Goal: Information Seeking & Learning: Learn about a topic

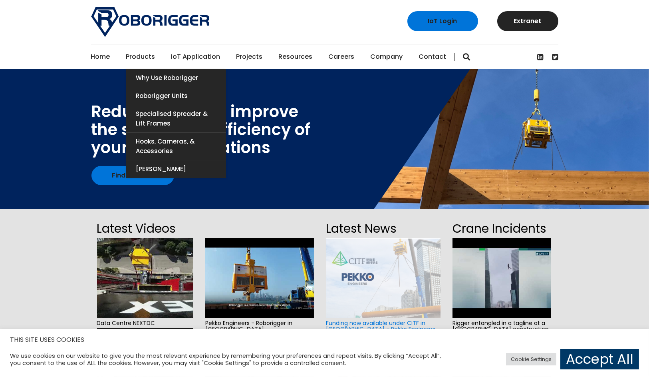
click at [149, 57] on link "Products" at bounding box center [140, 56] width 29 height 25
click at [154, 78] on link "Why use Roborigger" at bounding box center [176, 78] width 100 height 18
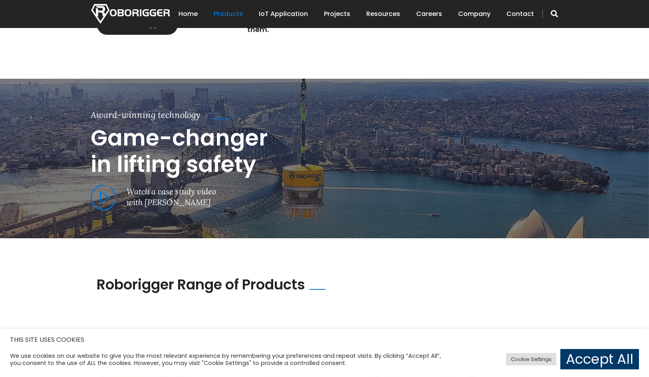
scroll to position [362, 0]
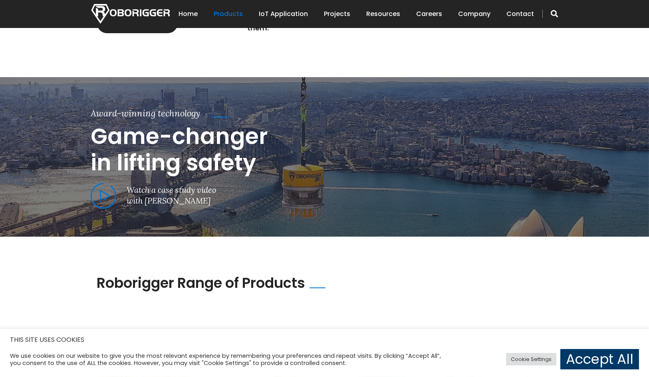
click at [290, 183] on section "Award-winning technology Game-changer in lifting safety Watch a case study vide…" at bounding box center [324, 157] width 649 height 160
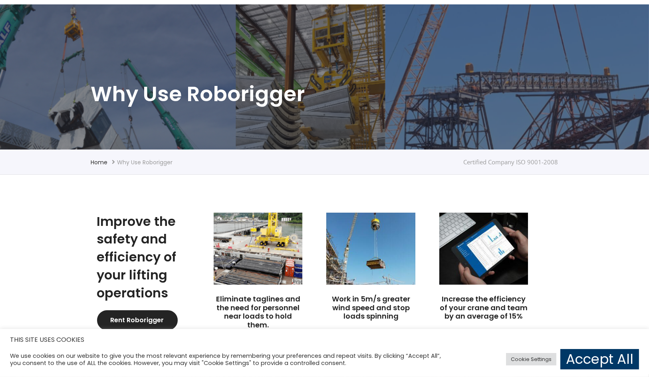
scroll to position [0, 0]
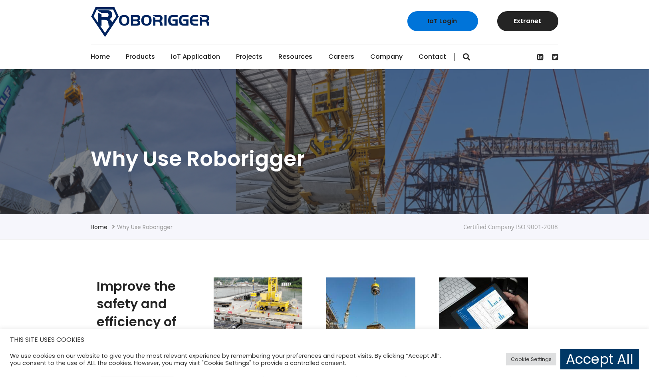
click at [251, 56] on link "Projects" at bounding box center [250, 56] width 26 height 25
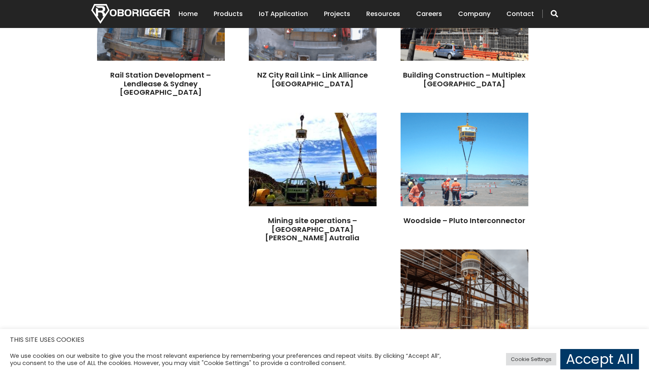
scroll to position [320, 0]
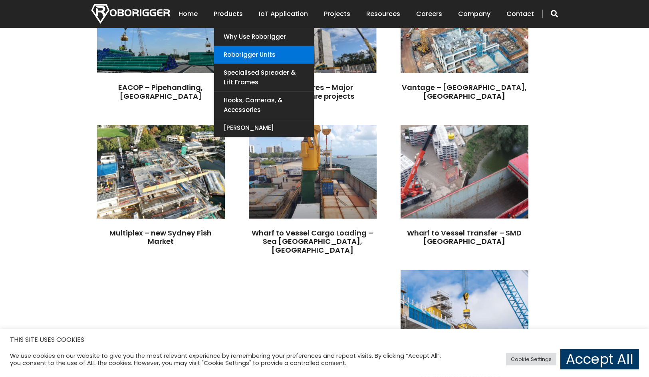
click at [253, 54] on link "Roborigger Units" at bounding box center [264, 55] width 100 height 18
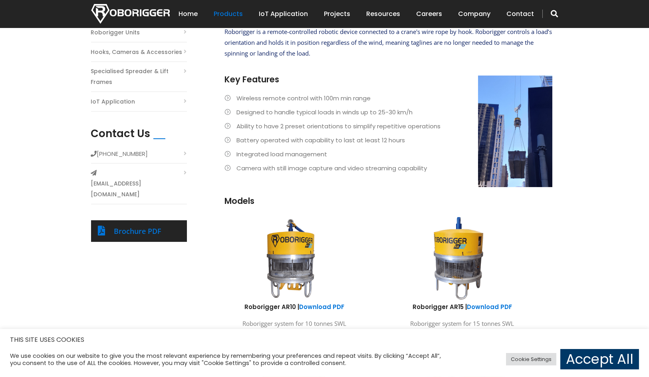
scroll to position [254, 0]
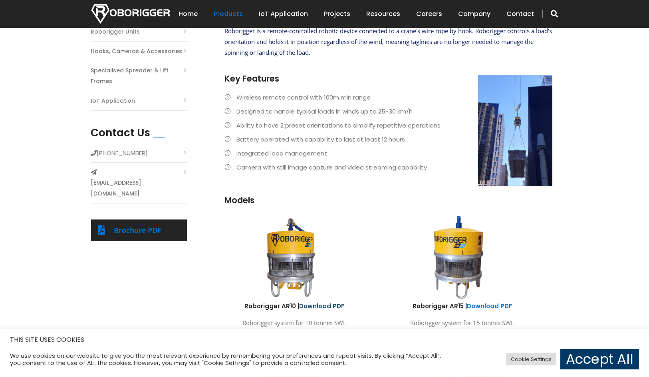
click at [317, 302] on link "Download PDF" at bounding box center [322, 306] width 45 height 8
